Goal: Register for event/course: Register for event/course

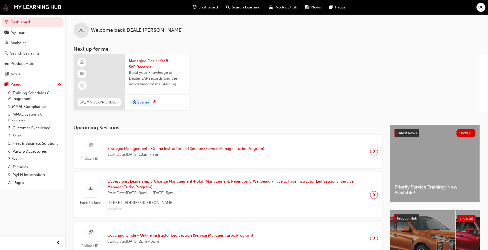
click at [207, 148] on span "Strategic Management - Online Instructor Led Session (Service Manager Turbo Pro…" at bounding box center [185, 149] width 157 height 6
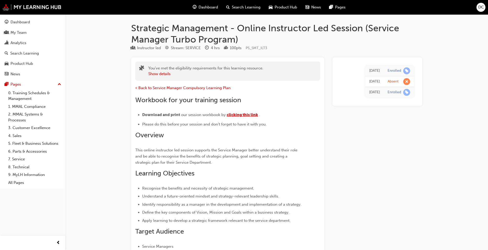
click at [248, 115] on span "clicking this link" at bounding box center [242, 115] width 31 height 5
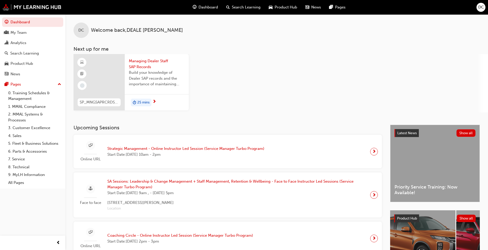
click at [256, 154] on div "Online URL Strategic Management - Online Instructor Led Session (Service Manage…" at bounding box center [228, 151] width 300 height 25
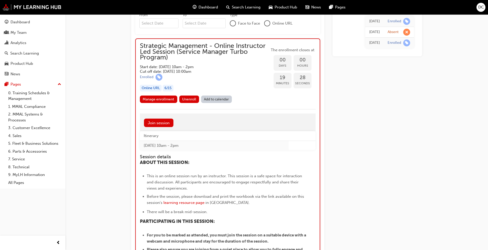
scroll to position [375, 0]
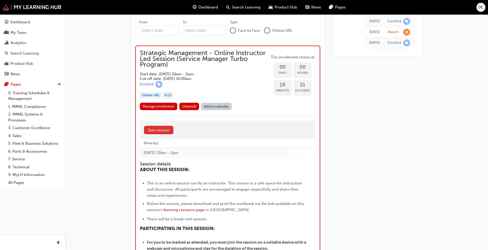
click at [164, 132] on link "Join session" at bounding box center [158, 130] width 29 height 8
